Goal: Navigation & Orientation: Find specific page/section

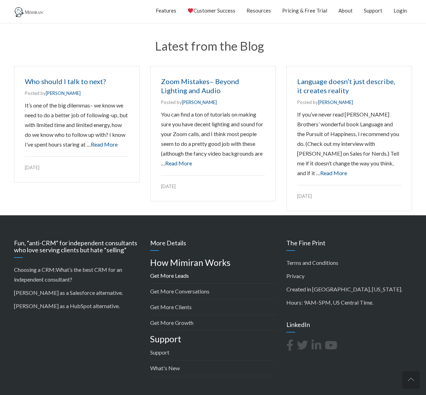
scroll to position [981, 0]
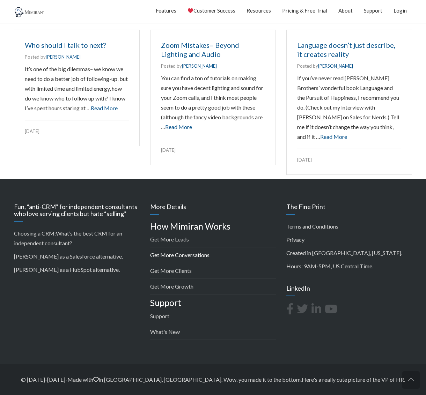
click at [177, 256] on link "Get More Conversations" at bounding box center [179, 255] width 59 height 7
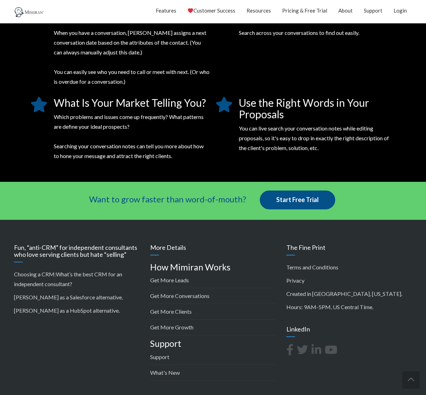
scroll to position [1430, 0]
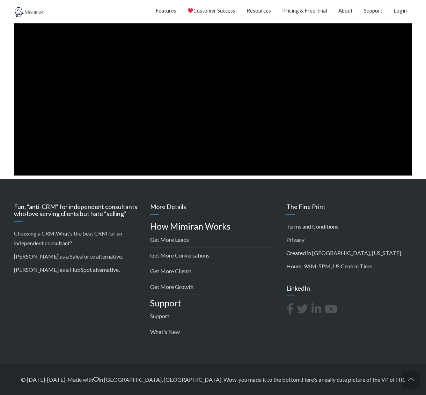
scroll to position [832, 0]
